Goal: Task Accomplishment & Management: Use online tool/utility

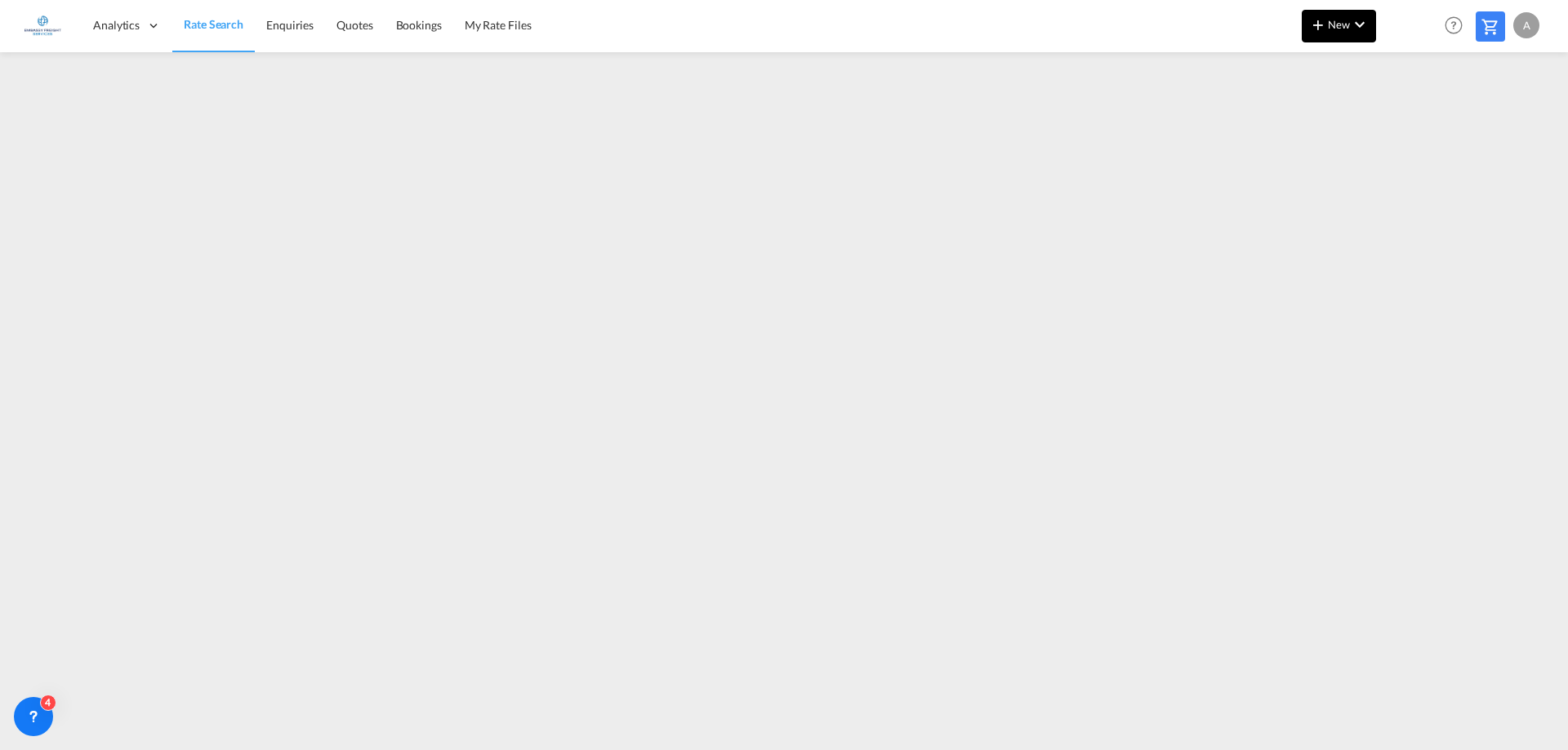
click at [1331, 21] on span "New" at bounding box center [1338, 24] width 61 height 13
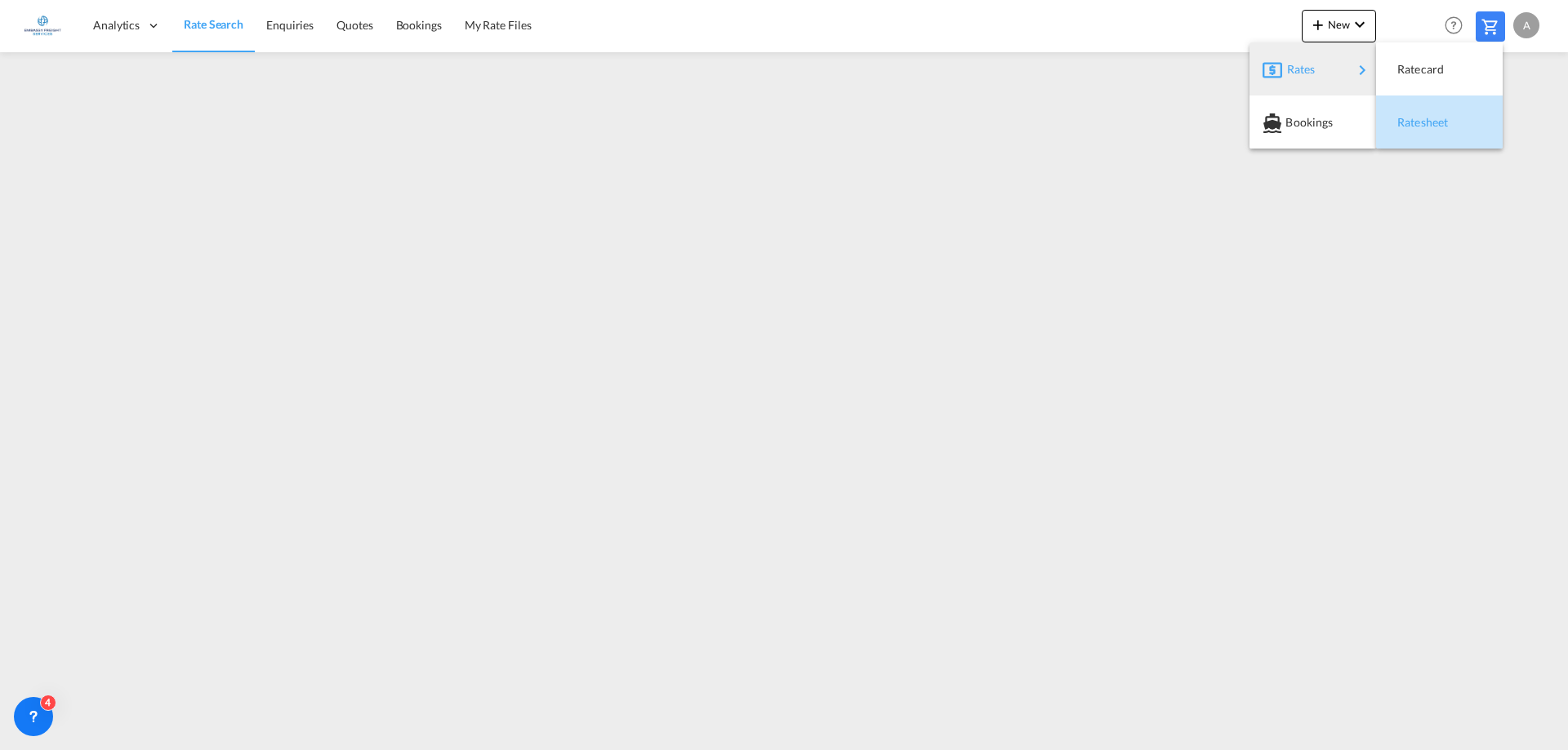
click at [1401, 124] on span "Ratesheet" at bounding box center [1406, 122] width 18 height 33
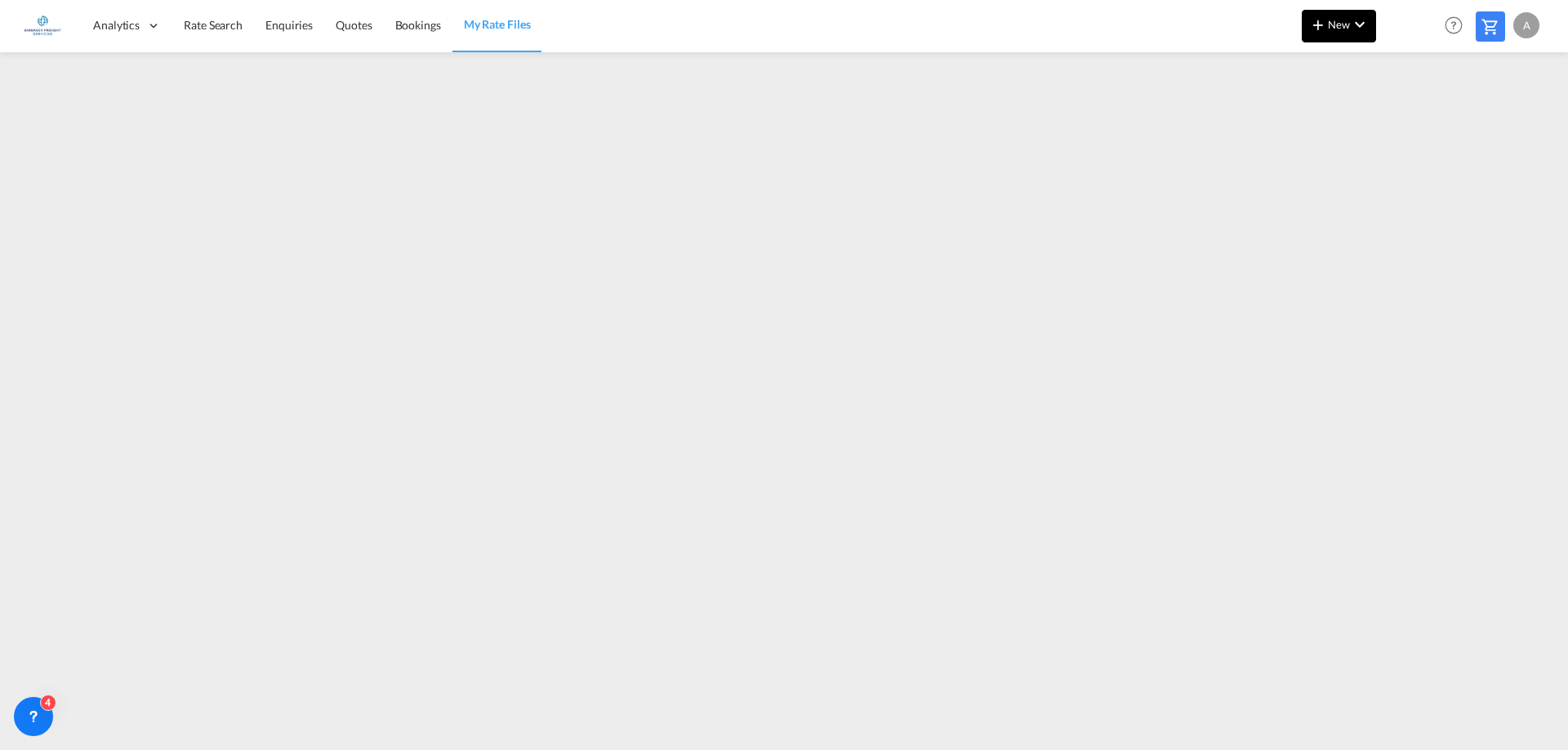
click at [1339, 15] on button "New" at bounding box center [1339, 26] width 74 height 33
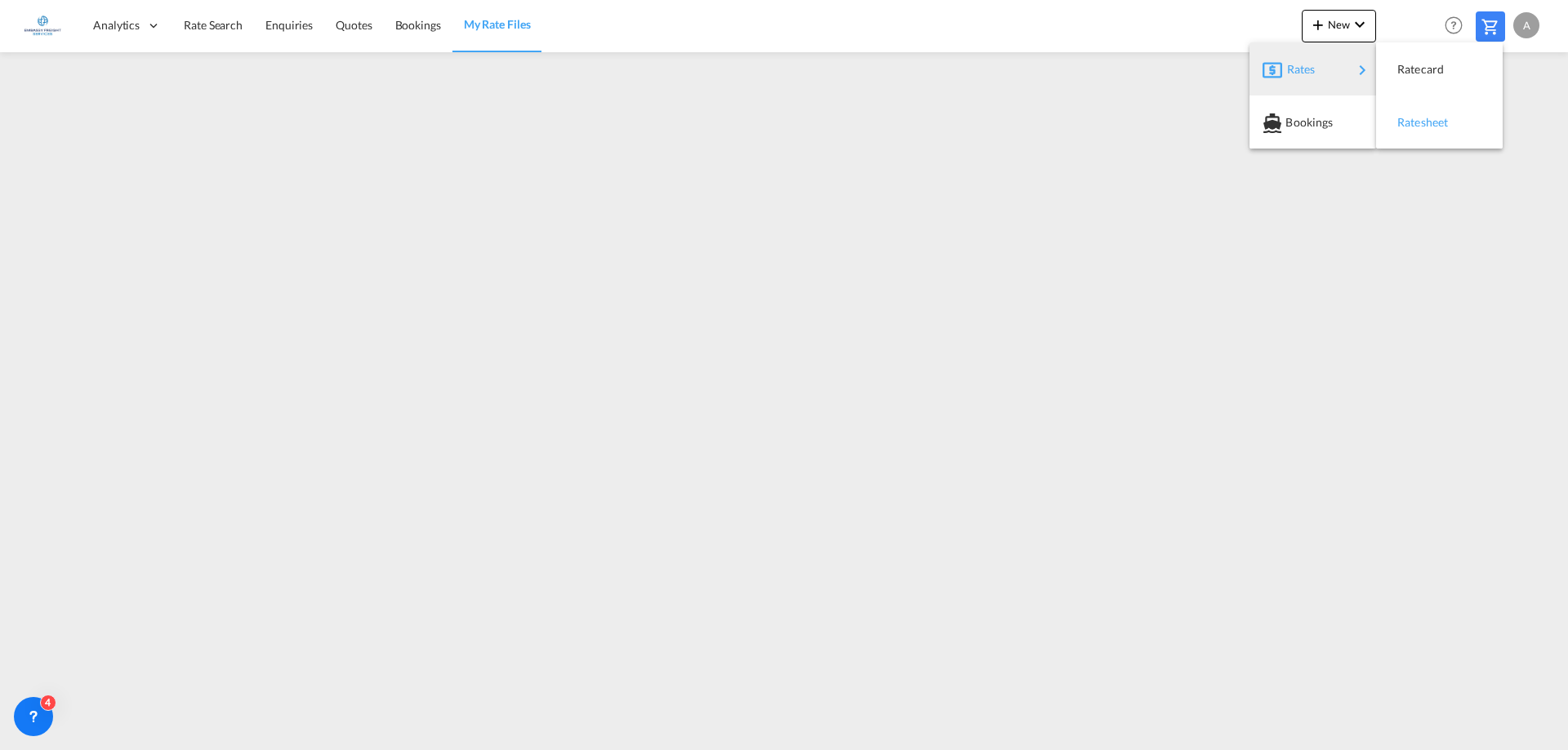
click at [1415, 124] on span "Ratesheet" at bounding box center [1406, 122] width 18 height 33
